Goal: Check status

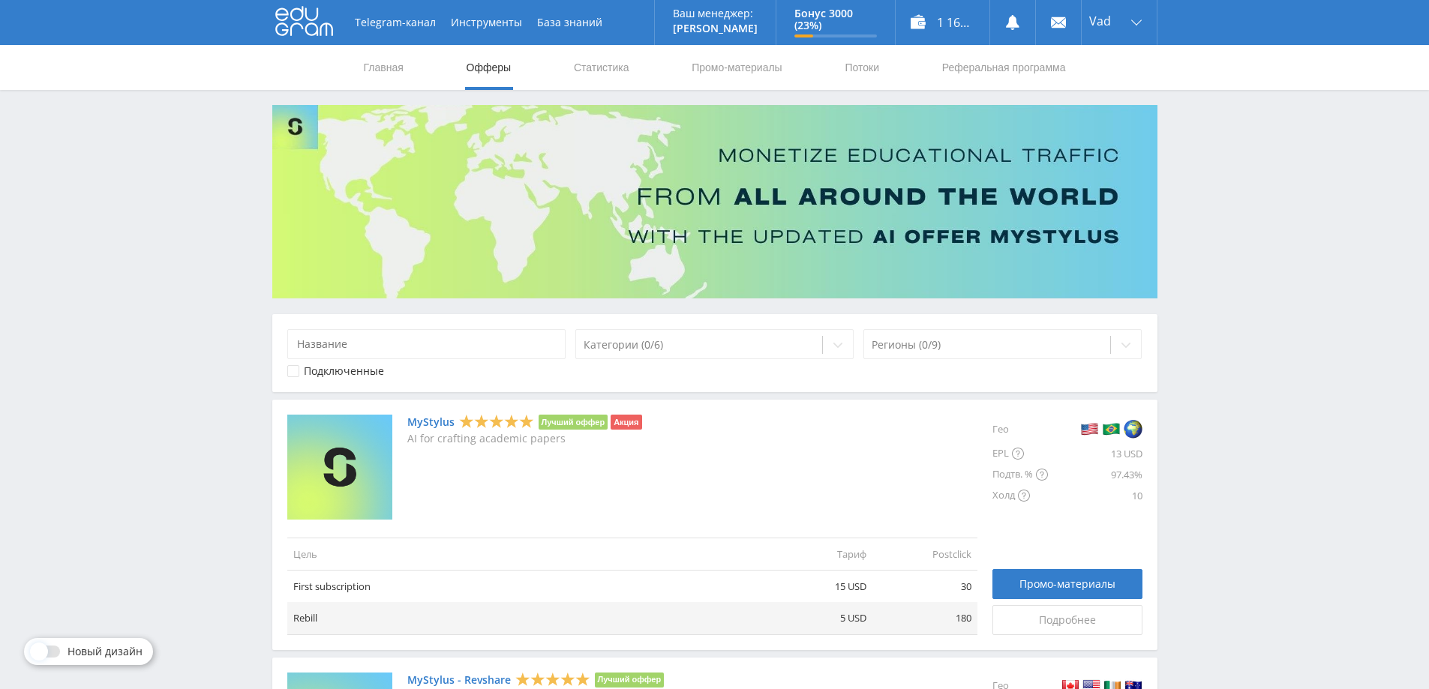
click at [632, 70] on nav "Главная Офферы Статистика Промо-материалы Потоки Реферальная программа" at bounding box center [714, 67] width 705 height 45
click at [605, 68] on link "Статистика" at bounding box center [601, 67] width 59 height 45
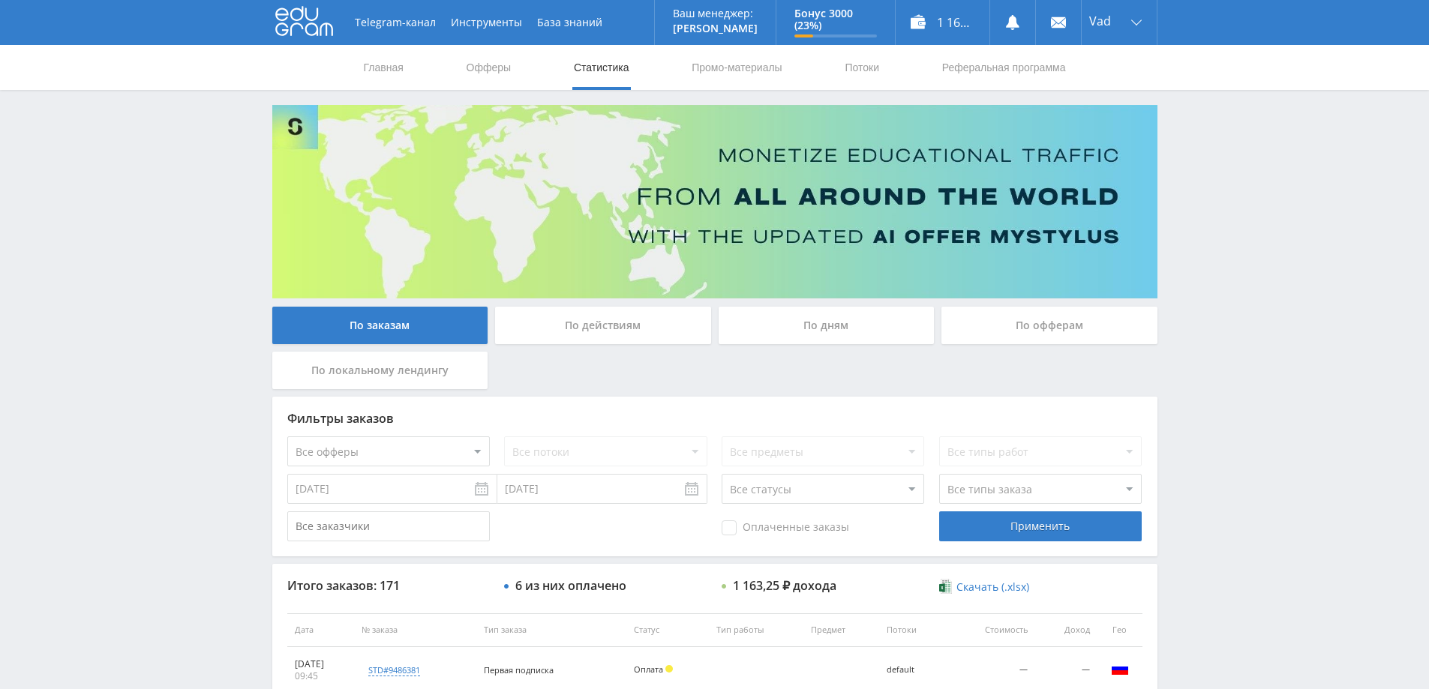
click at [838, 332] on div "По дням" at bounding box center [827, 326] width 216 height 38
click at [0, 0] on input "По дням" at bounding box center [0, 0] width 0 height 0
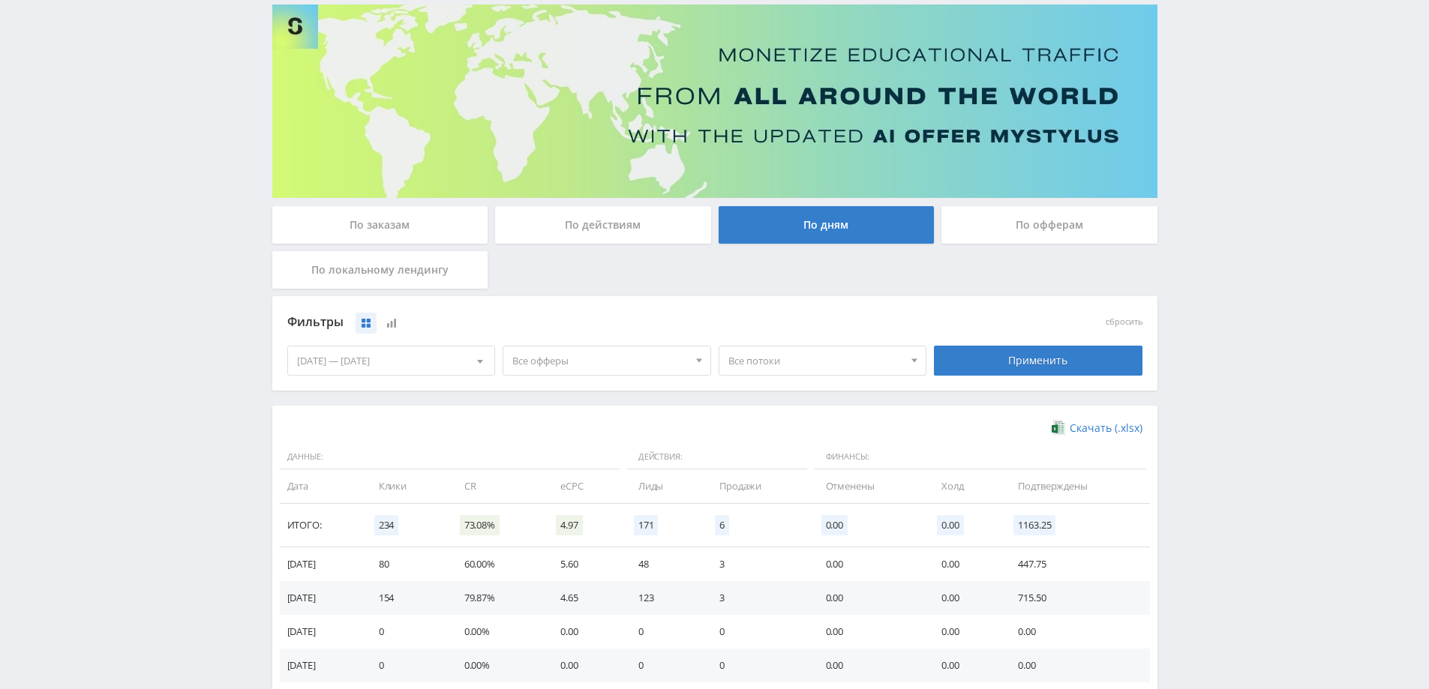
scroll to position [225, 0]
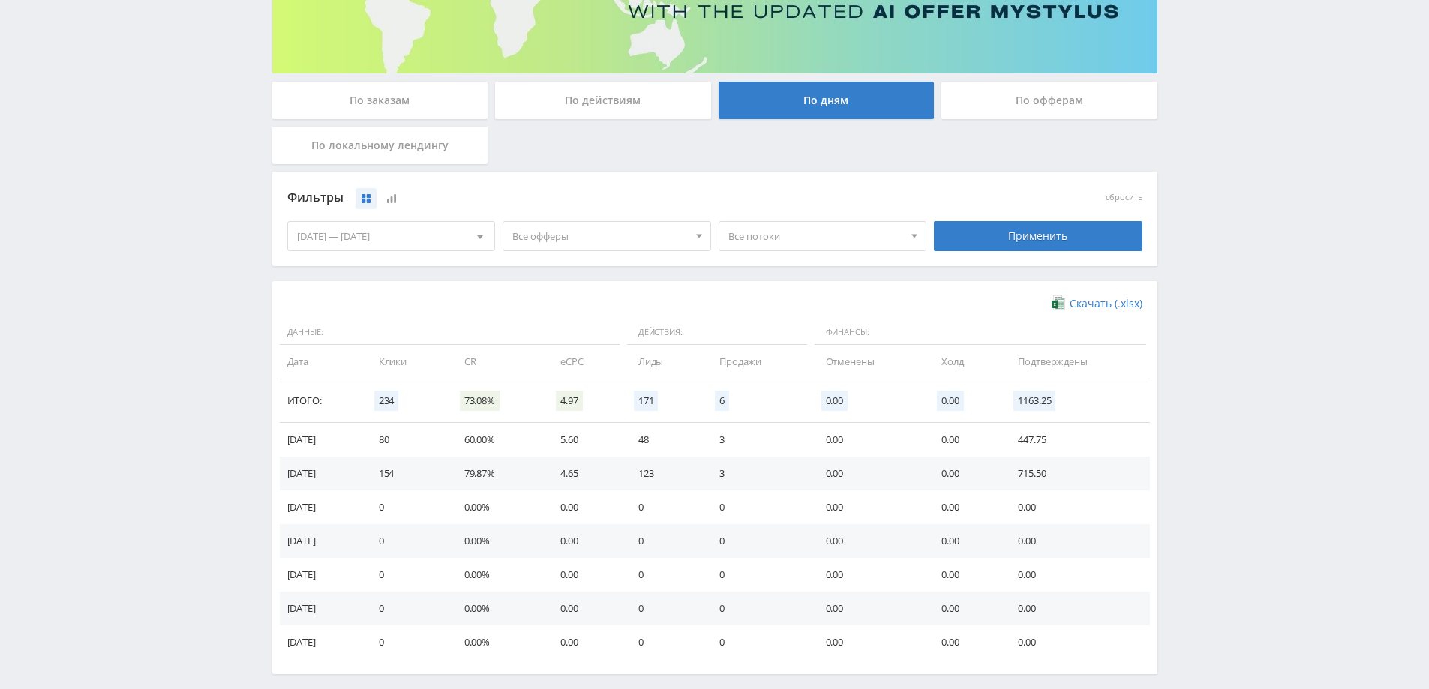
click at [620, 233] on span "Все офферы" at bounding box center [600, 236] width 176 height 29
click at [571, 201] on div "Фильтры" at bounding box center [607, 198] width 640 height 23
click at [995, 94] on div "По офферам" at bounding box center [1049, 101] width 216 height 38
click at [0, 0] on input "По офферам" at bounding box center [0, 0] width 0 height 0
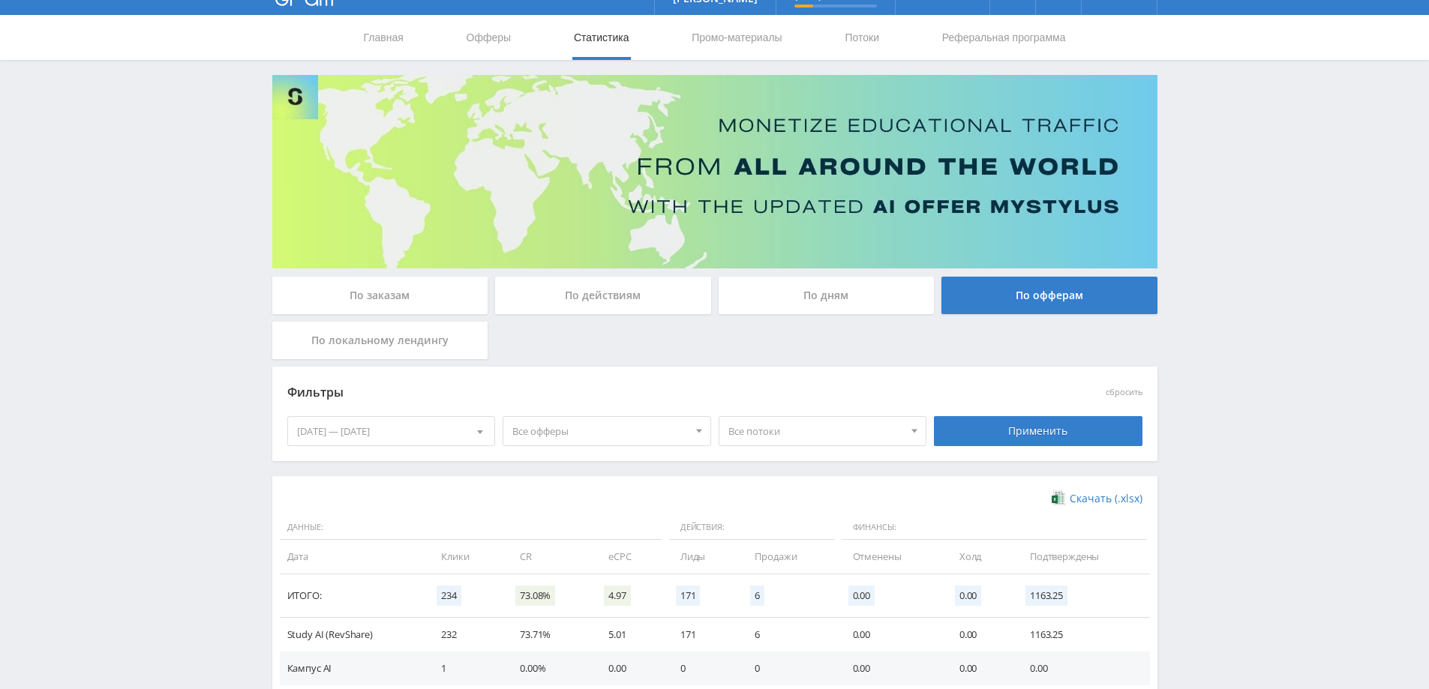
scroll to position [0, 0]
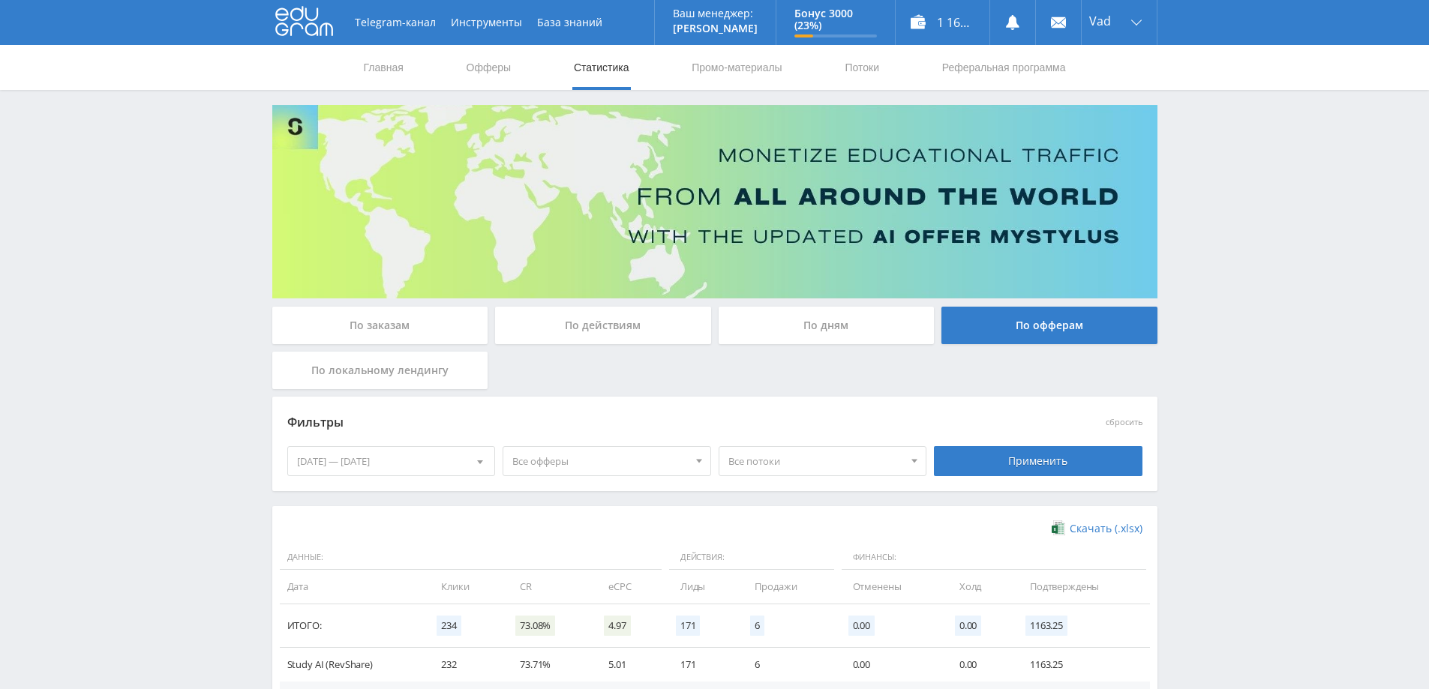
click at [770, 324] on div "По дням" at bounding box center [827, 326] width 216 height 38
click at [0, 0] on input "По дням" at bounding box center [0, 0] width 0 height 0
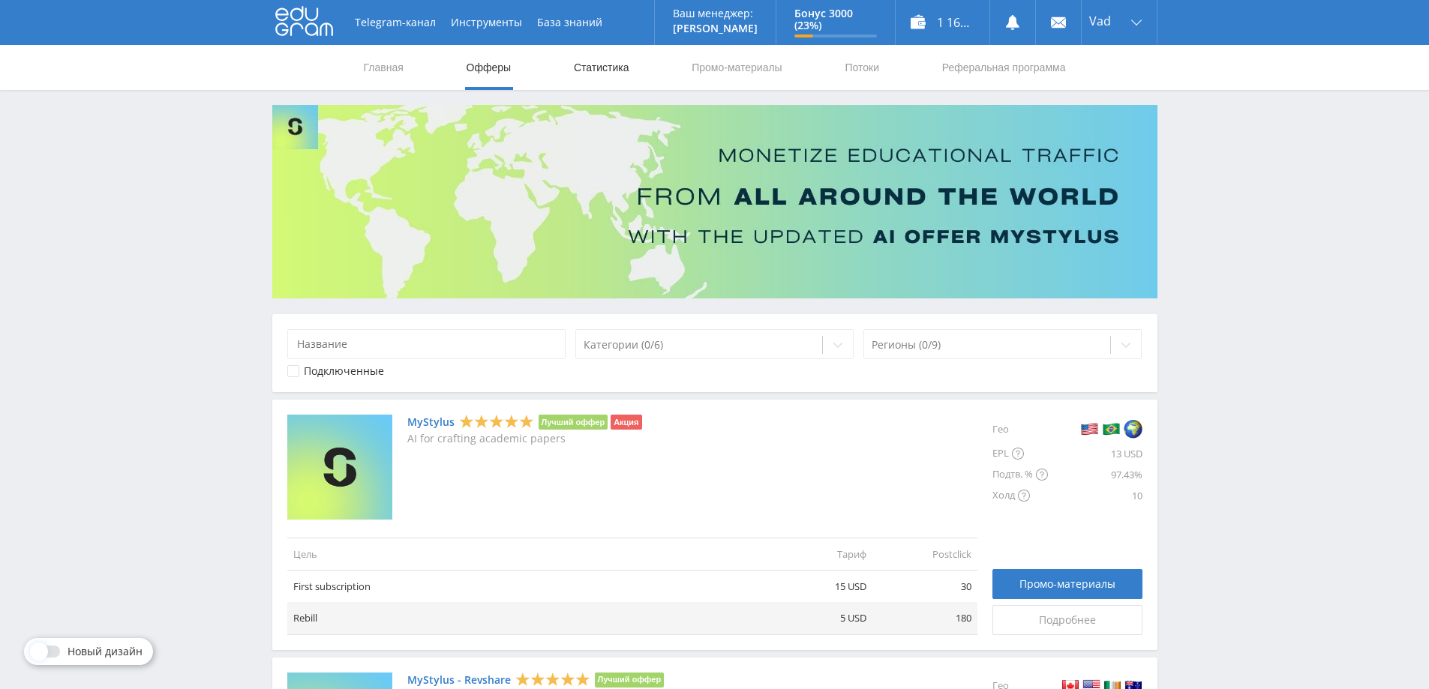
click at [617, 68] on link "Статистика" at bounding box center [601, 67] width 59 height 45
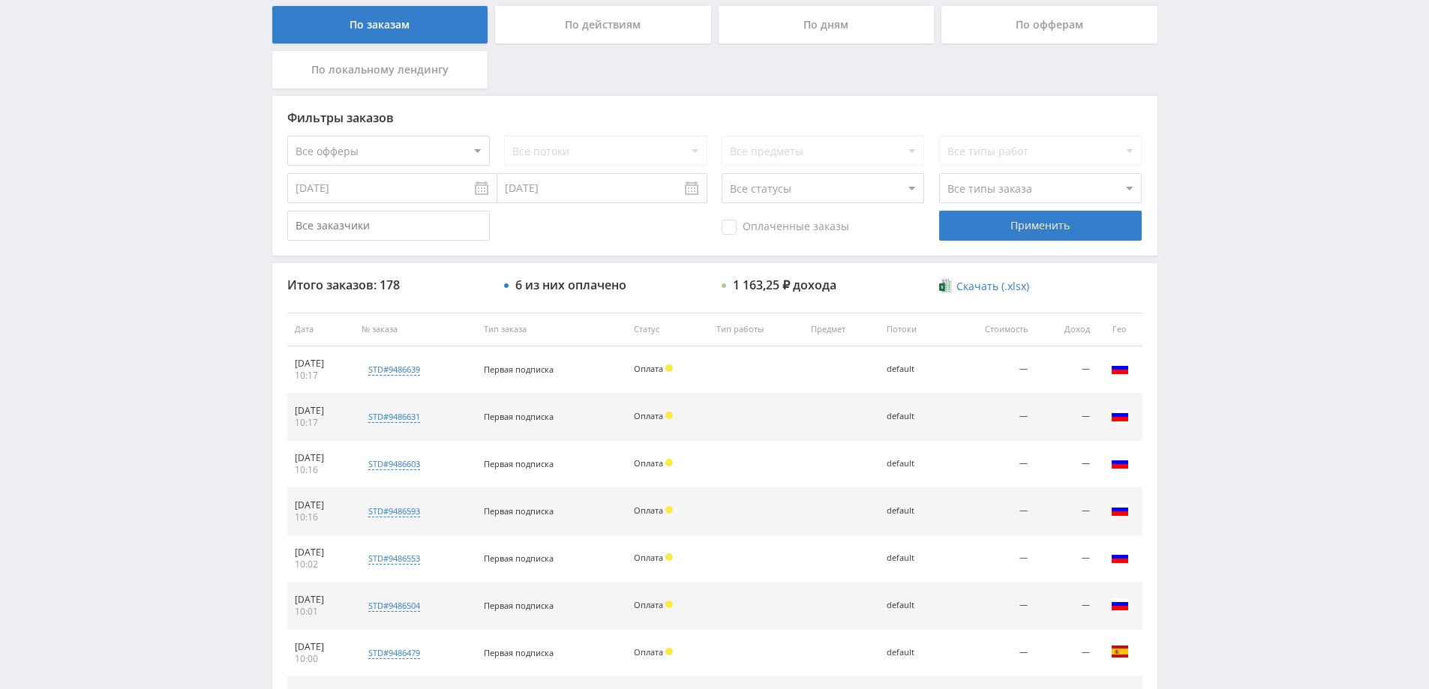
scroll to position [302, 0]
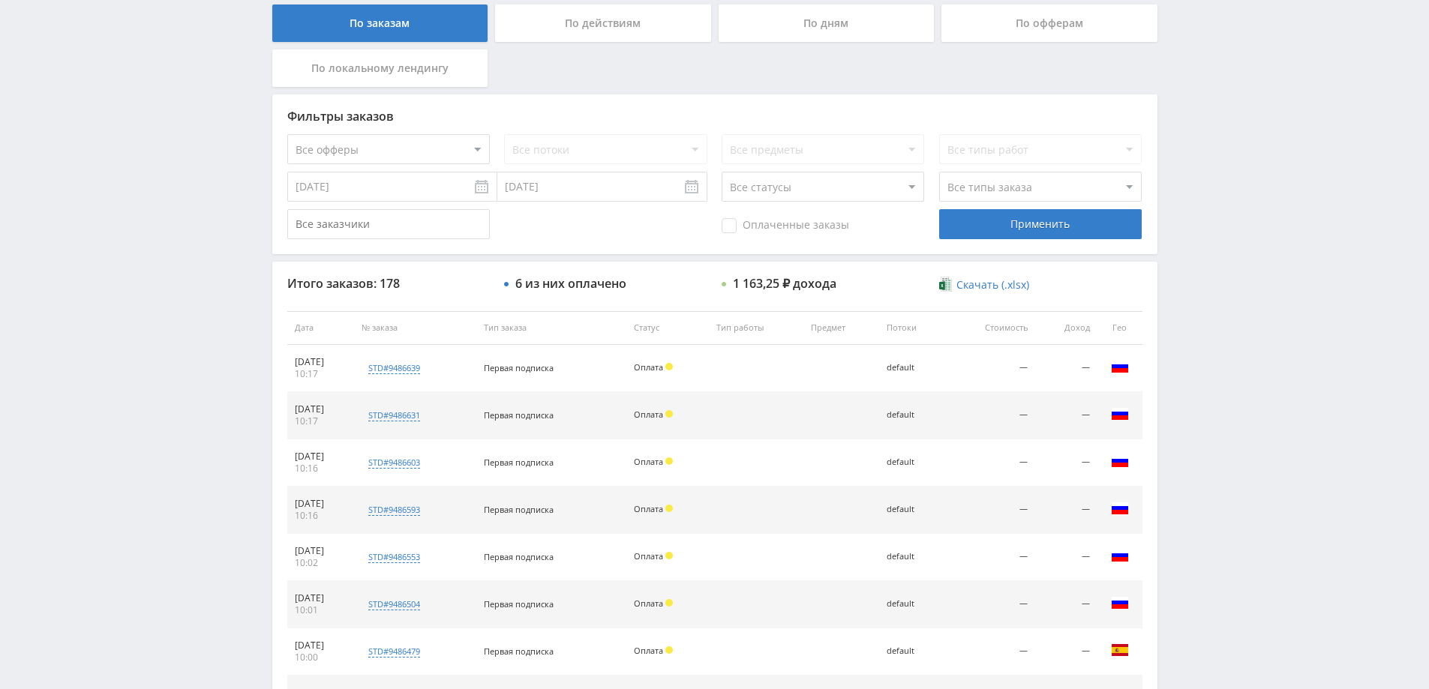
click at [807, 17] on div "По дням" at bounding box center [827, 24] width 216 height 38
click at [0, 0] on input "По дням" at bounding box center [0, 0] width 0 height 0
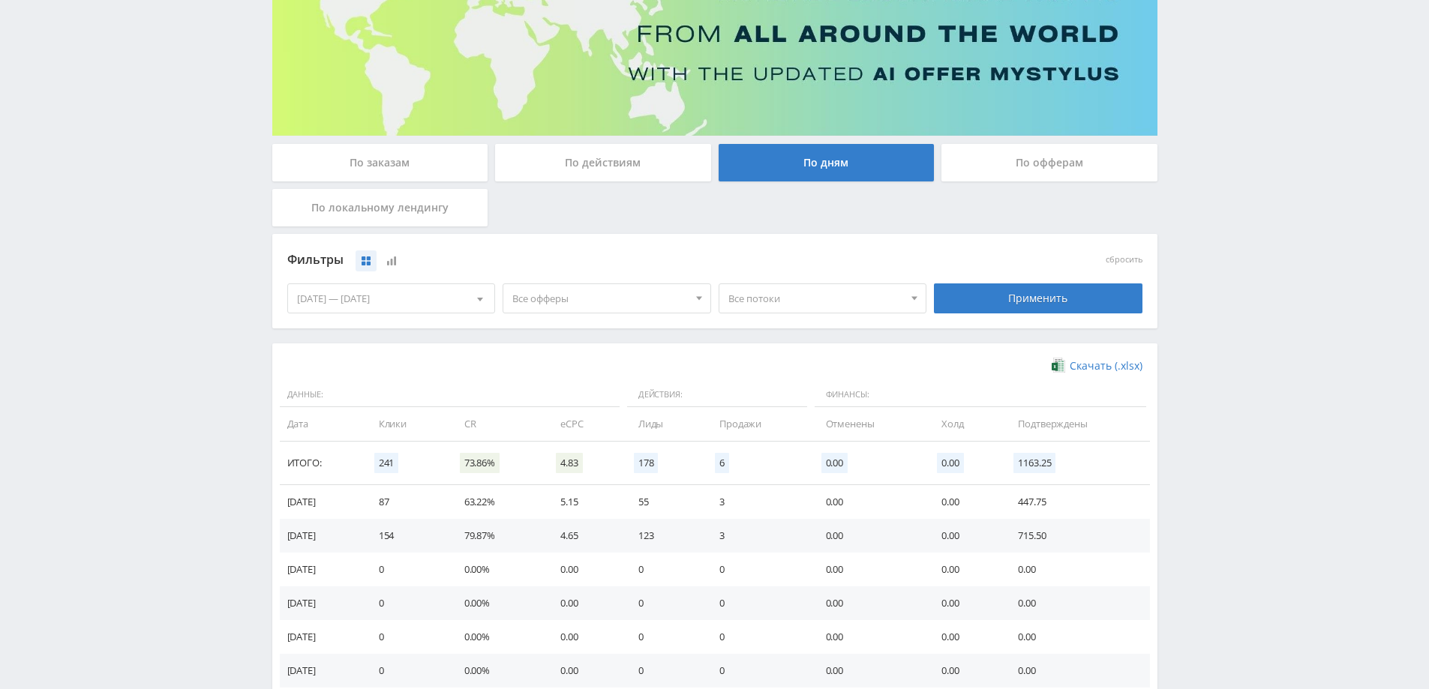
scroll to position [225, 0]
